Goal: Task Accomplishment & Management: Complete application form

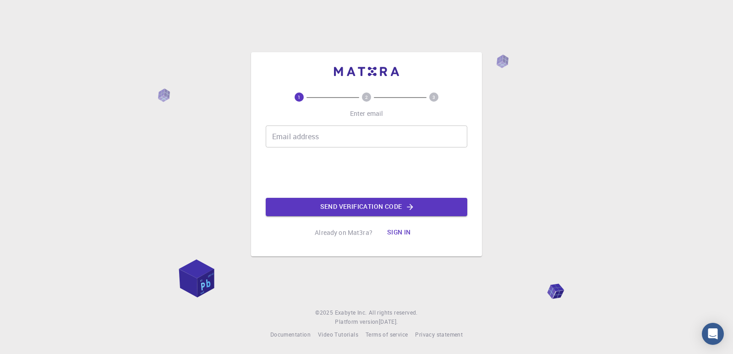
click at [307, 138] on input "Email address" at bounding box center [367, 137] width 202 height 22
type input "[EMAIL_ADDRESS][DOMAIN_NAME]"
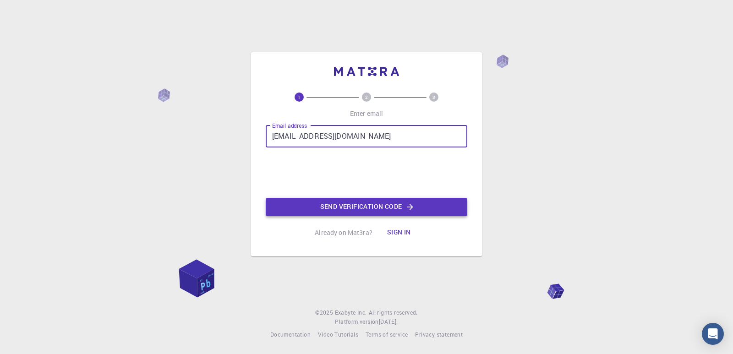
click at [347, 210] on button "Send verification code" at bounding box center [367, 207] width 202 height 18
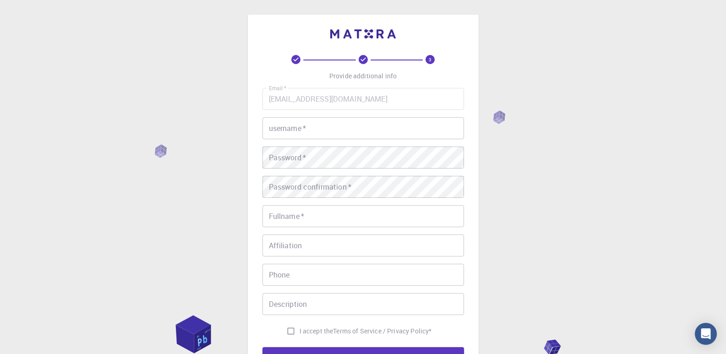
click at [295, 124] on input "username   *" at bounding box center [363, 128] width 202 height 22
type input "ali"
click at [262, 347] on button "REGISTER" at bounding box center [363, 356] width 202 height 18
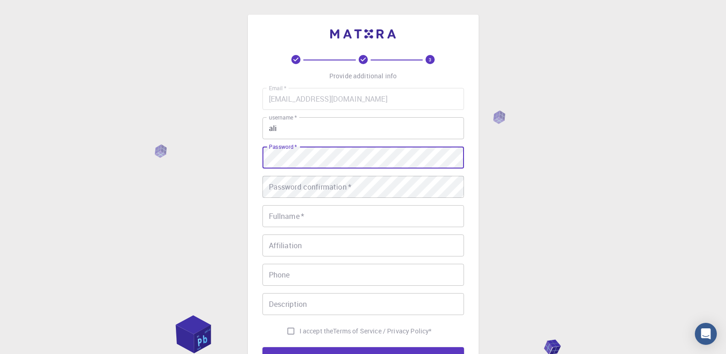
click at [262, 347] on button "REGISTER" at bounding box center [363, 356] width 202 height 18
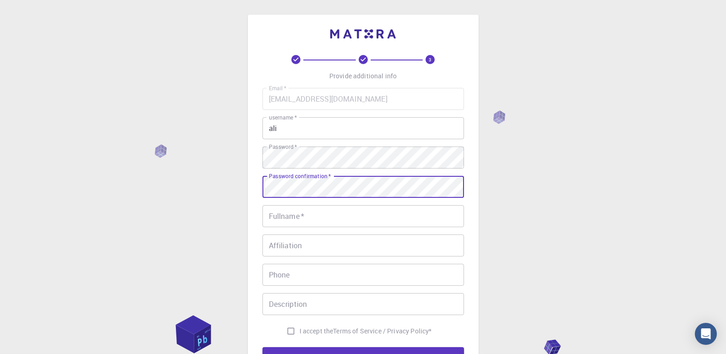
click at [262, 347] on button "REGISTER" at bounding box center [363, 356] width 202 height 18
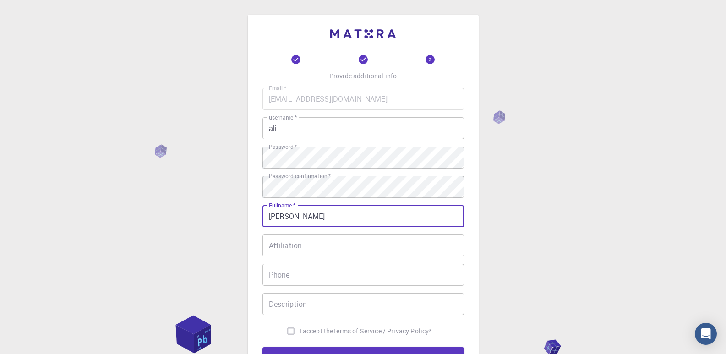
type input "[PERSON_NAME]"
click at [262, 347] on button "REGISTER" at bounding box center [363, 356] width 202 height 18
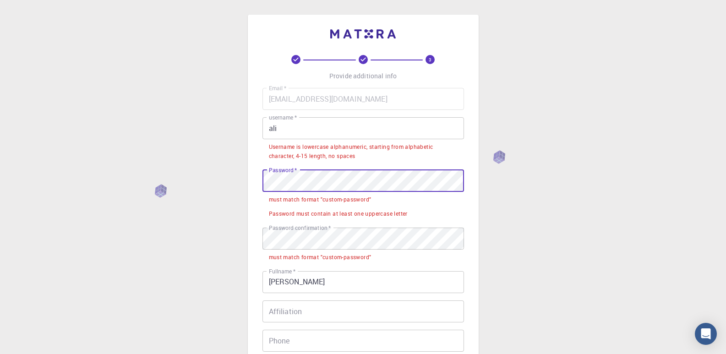
click at [231, 171] on div "3 Provide additional info Email   * [EMAIL_ADDRESS][DOMAIN_NAME] Email   * user…" at bounding box center [363, 273] width 726 height 546
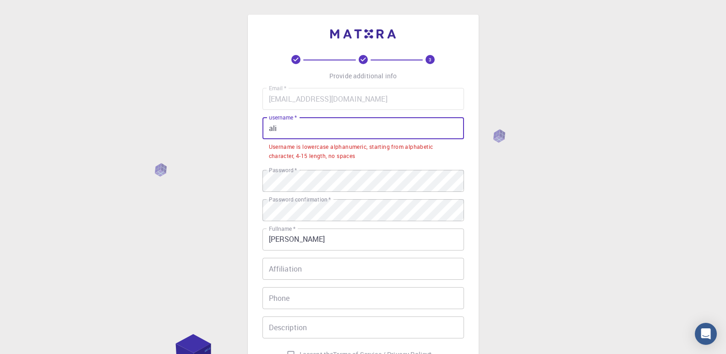
click at [288, 133] on input "ali" at bounding box center [363, 128] width 202 height 22
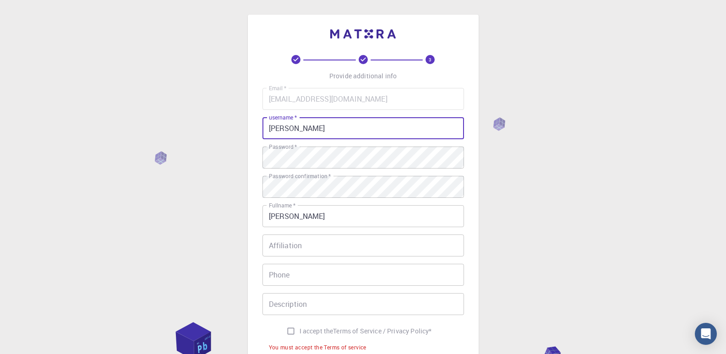
type input "[DEMOGRAPHIC_DATA]"
